Goal: Communication & Community: Answer question/provide support

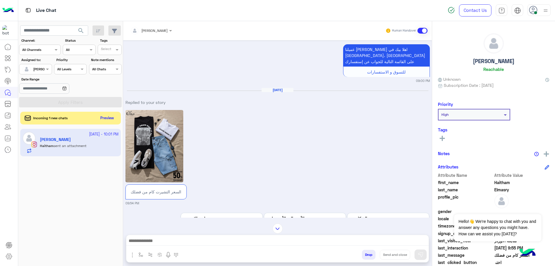
scroll to position [474, 0]
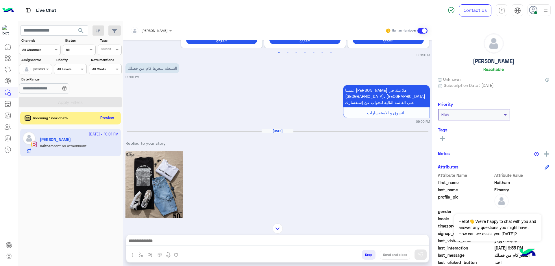
click at [481, 60] on h5 "[PERSON_NAME]" at bounding box center [494, 61] width 42 height 7
copy h5 "[PERSON_NAME]"
click at [153, 31] on input "text" at bounding box center [143, 29] width 27 height 5
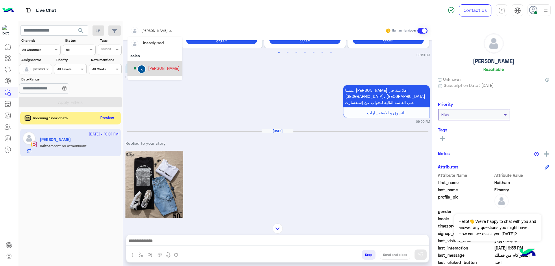
scroll to position [0, 0]
click at [161, 68] on div "[PERSON_NAME]" at bounding box center [164, 69] width 32 height 6
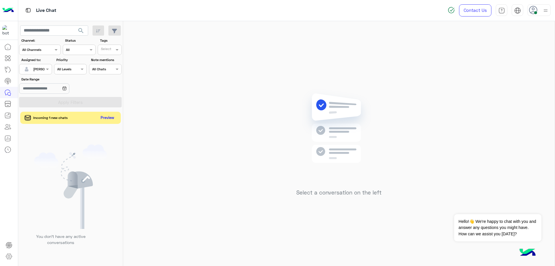
click at [103, 118] on button "Preview" at bounding box center [108, 118] width 18 height 8
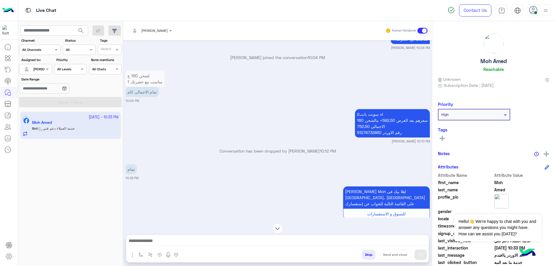
scroll to position [224, 0]
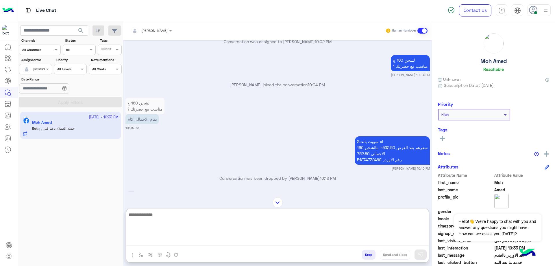
click at [185, 242] on textarea at bounding box center [277, 228] width 303 height 35
type textarea "**********"
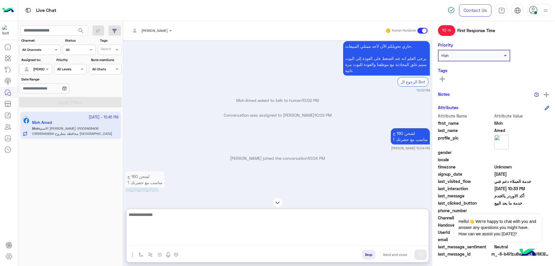
scroll to position [997, 0]
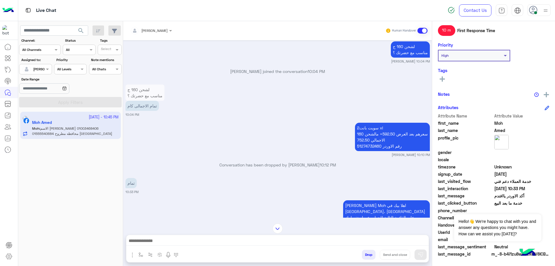
click at [370, 138] on p "2سويت بانت xl سعرهم بعد العرض 592.50+ مالشحن 160 الاجمالي 752.50 رقم الاوردر 51…" at bounding box center [392, 137] width 75 height 28
copy p "51274732460"
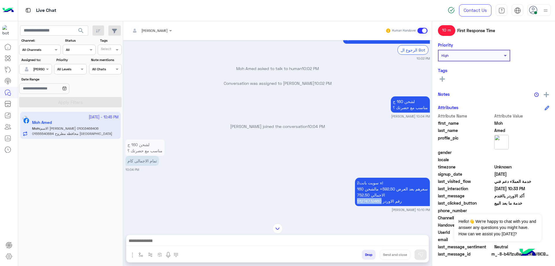
scroll to position [971, 0]
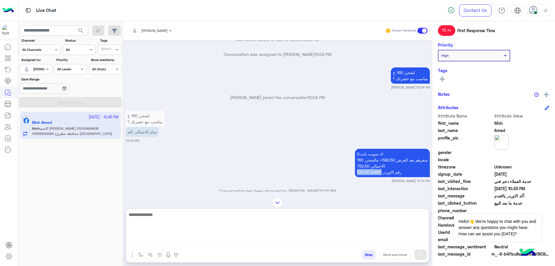
click at [178, 239] on textarea at bounding box center [277, 228] width 303 height 35
paste textarea "*"
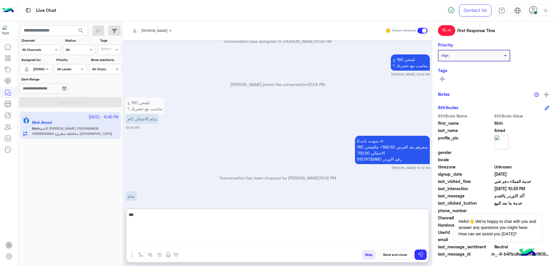
scroll to position [1468, 0]
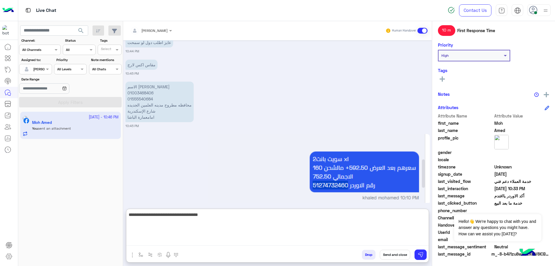
type textarea "**********"
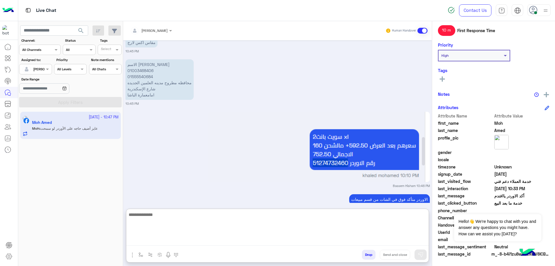
scroll to position [1594, 0]
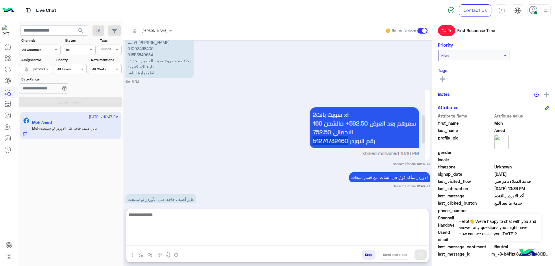
click at [171, 216] on textarea at bounding box center [277, 228] width 303 height 35
type textarea "**********"
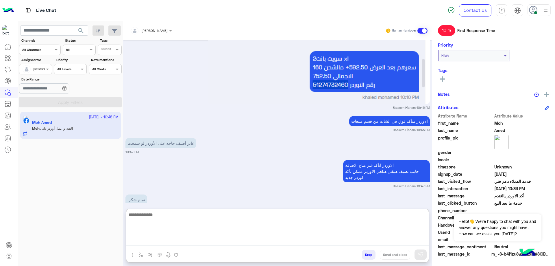
scroll to position [1673, 0]
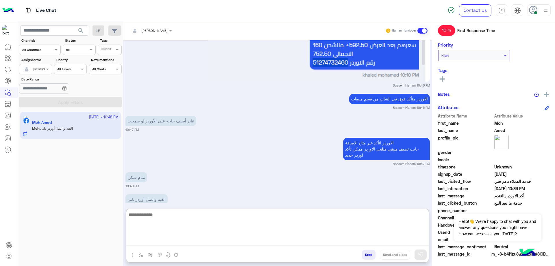
click at [166, 226] on textarea at bounding box center [277, 228] width 303 height 35
type textarea "*"
type textarea "**********"
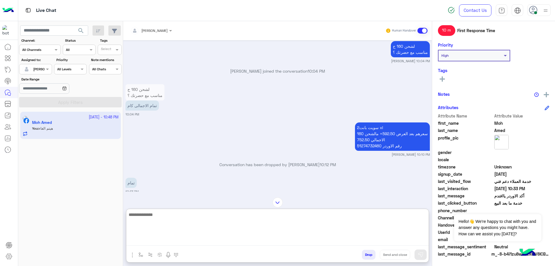
scroll to position [996, 0]
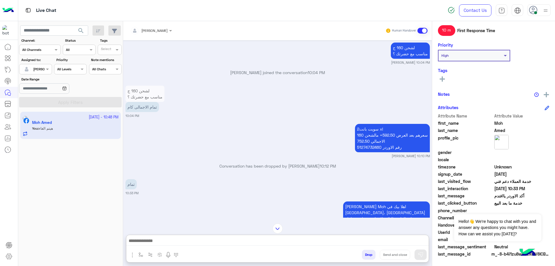
click at [366, 141] on p "2سويت بانت xl سعرهم بعد العرض 592.50+ مالشحن 160 الاجمالي 752.50 رقم الاوردر 51…" at bounding box center [392, 138] width 75 height 28
copy p "51274732460"
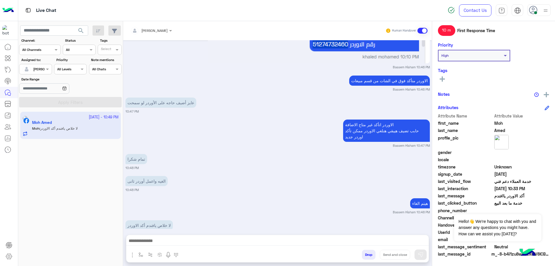
scroll to position [1691, 0]
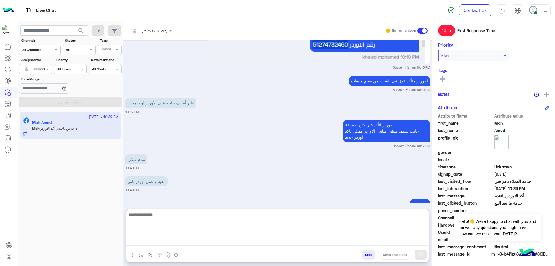
click at [168, 244] on textarea at bounding box center [277, 228] width 303 height 35
type textarea "**********"
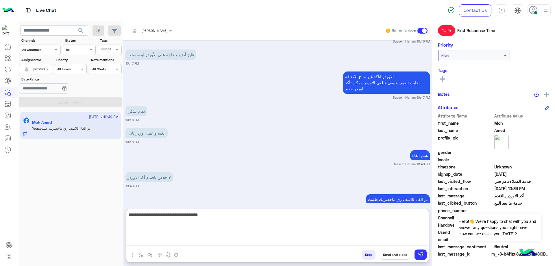
type textarea "**********"
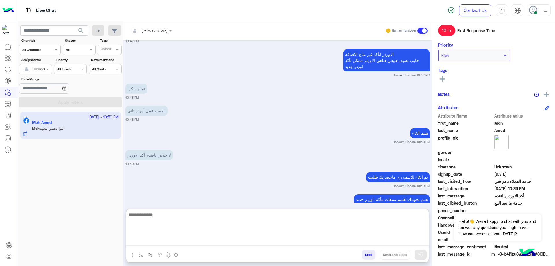
scroll to position [1783, 0]
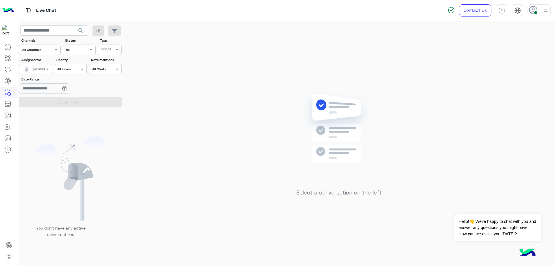
click at [50, 56] on section "Channel: Channel All Channels Status Channel All Tags Select Assigned to: Assig…" at bounding box center [71, 72] width 96 height 69
click at [52, 52] on div "Channel All Channels" at bounding box center [36, 49] width 34 height 5
click at [186, 45] on div "Select a conversation on the left" at bounding box center [339, 144] width 432 height 247
click at [40, 68] on div at bounding box center [35, 68] width 32 height 5
click at [47, 92] on span "Unassigned" at bounding box center [44, 93] width 22 height 5
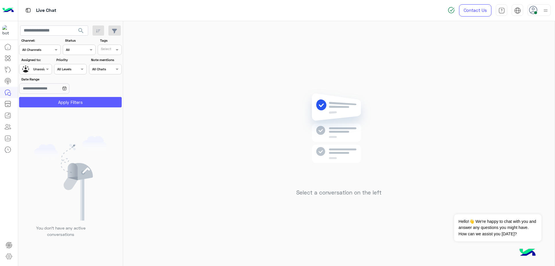
click at [59, 100] on button "Apply Filters" at bounding box center [70, 102] width 103 height 10
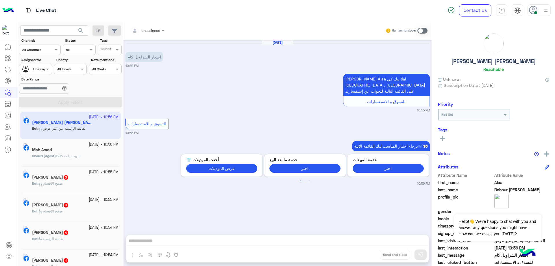
click at [89, 151] on div "Moh Amed" at bounding box center [75, 150] width 86 height 6
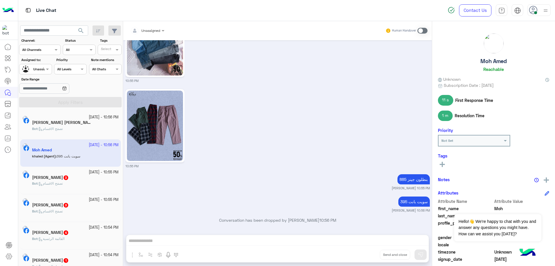
scroll to position [418, 0]
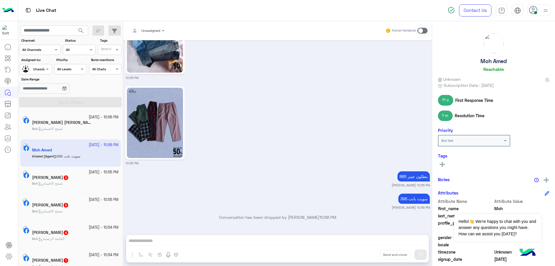
click at [156, 35] on div "Unassigned" at bounding box center [145, 31] width 30 height 12
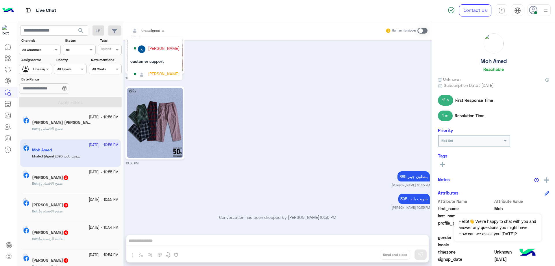
scroll to position [22, 0]
click at [168, 72] on div "[PERSON_NAME]" at bounding box center [164, 72] width 32 height 6
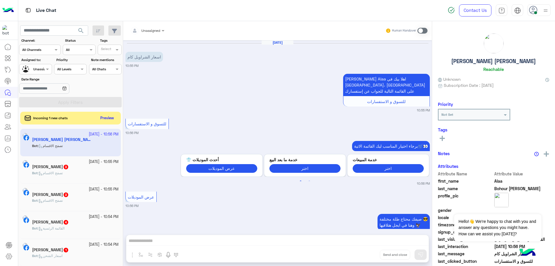
scroll to position [46, 0]
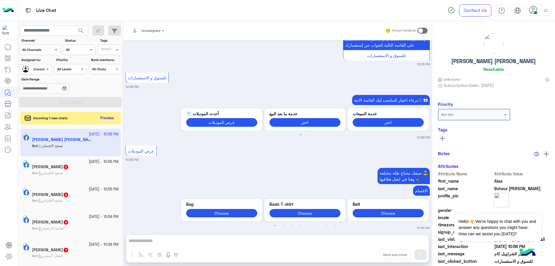
click at [36, 72] on div "Unassigned" at bounding box center [33, 69] width 22 height 10
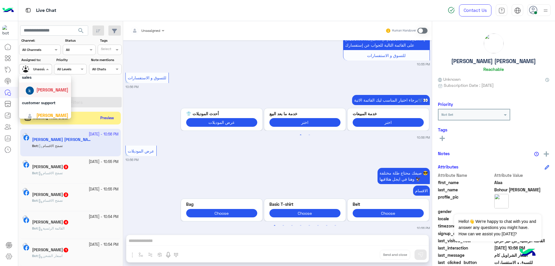
click at [51, 90] on span "[PERSON_NAME]" at bounding box center [52, 89] width 32 height 5
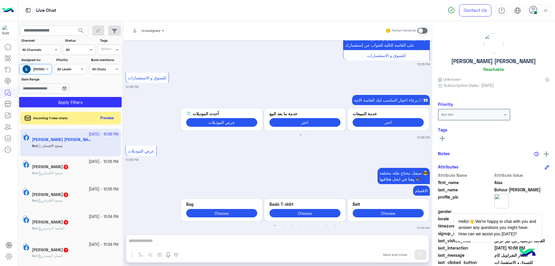
click at [29, 70] on input "text" at bounding box center [28, 68] width 13 height 5
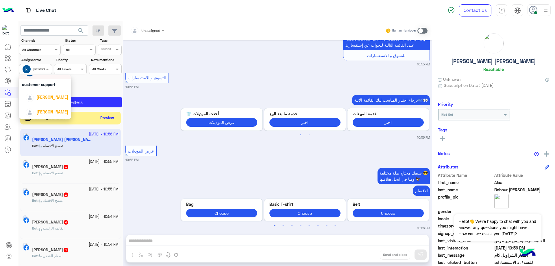
scroll to position [48, 0]
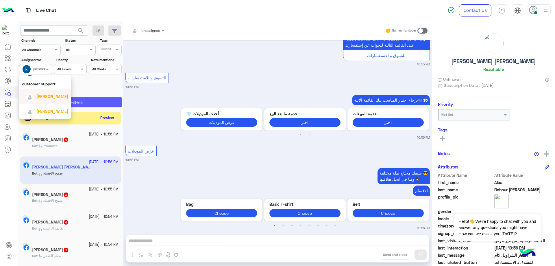
click at [48, 98] on span "[PERSON_NAME]" at bounding box center [52, 96] width 32 height 5
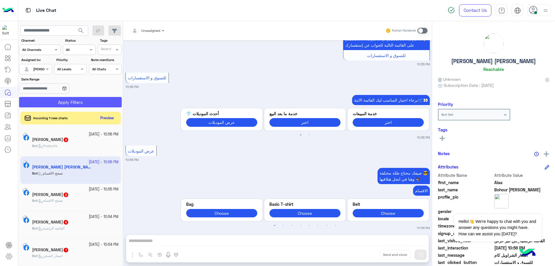
click at [66, 101] on button "Apply Filters" at bounding box center [70, 102] width 103 height 10
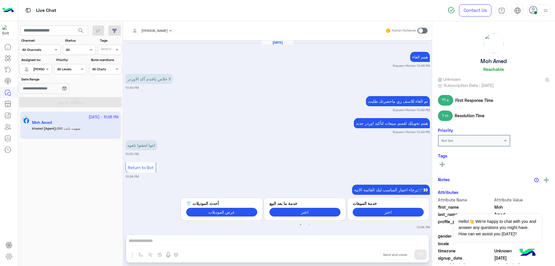
scroll to position [411, 0]
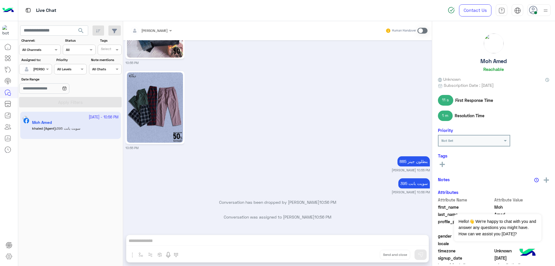
click at [418, 30] on div "Human Handover" at bounding box center [407, 30] width 43 height 10
click at [419, 30] on span at bounding box center [423, 31] width 10 height 6
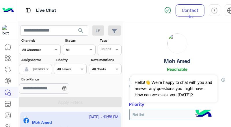
scroll to position [683, 0]
